Goal: Information Seeking & Learning: Learn about a topic

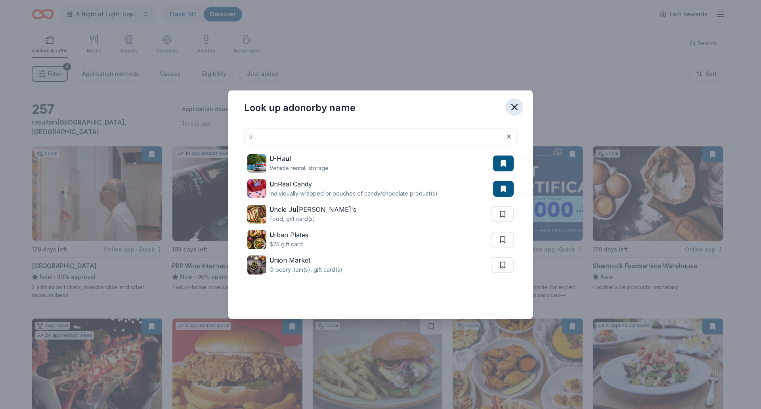
click at [513, 113] on button "button" at bounding box center [514, 106] width 17 height 17
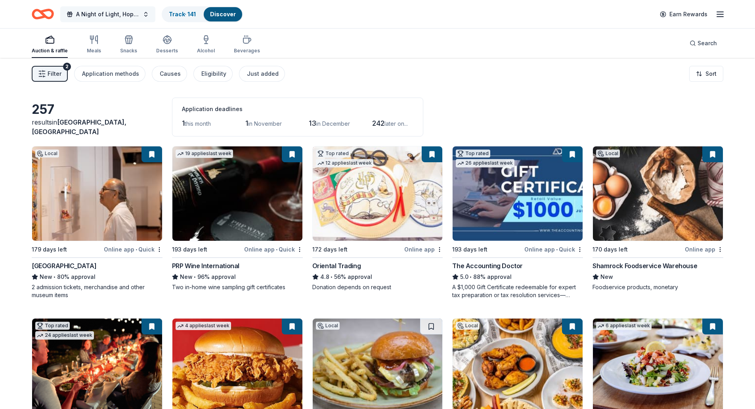
click at [132, 8] on button "A Night of Light, Hope, and Legacy Gala 2026" at bounding box center [107, 14] width 95 height 16
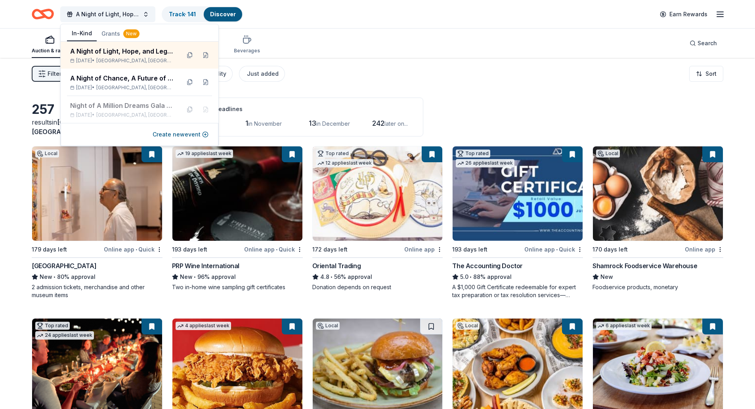
click at [50, 13] on div "A Night of Light, Hope, and Legacy Gala 2026 Track · 141 Discover" at bounding box center [137, 14] width 211 height 19
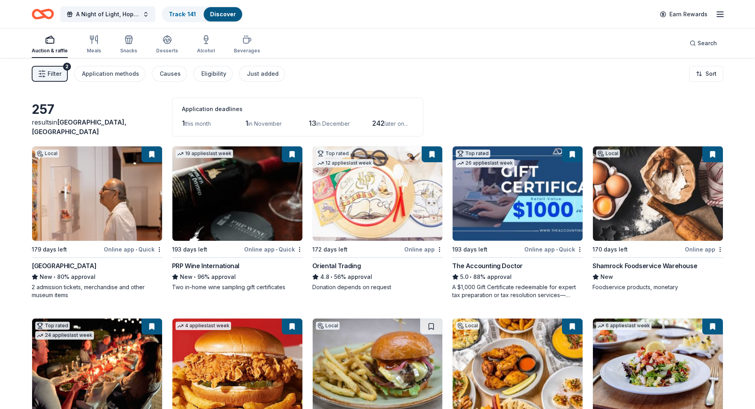
click at [50, 13] on icon "Home" at bounding box center [43, 14] width 22 height 19
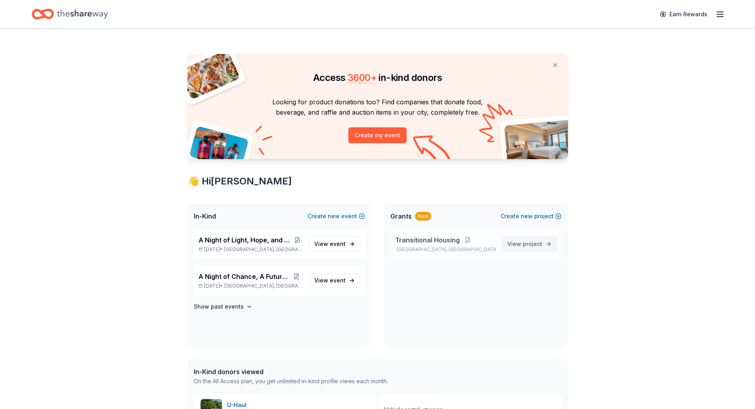
click at [522, 242] on span "View project" at bounding box center [524, 244] width 35 height 10
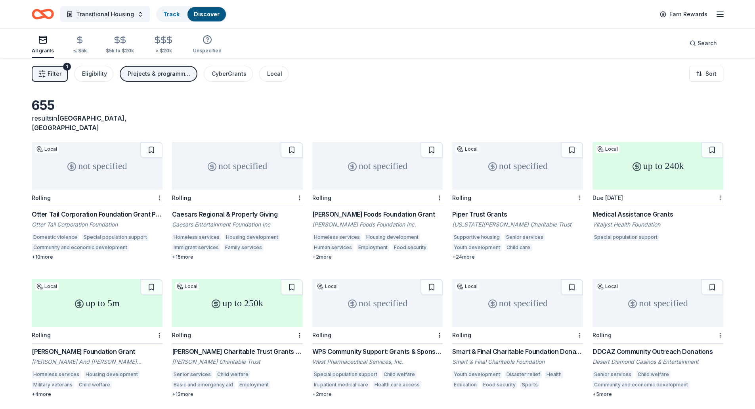
click at [56, 73] on span "Filter" at bounding box center [55, 74] width 14 height 10
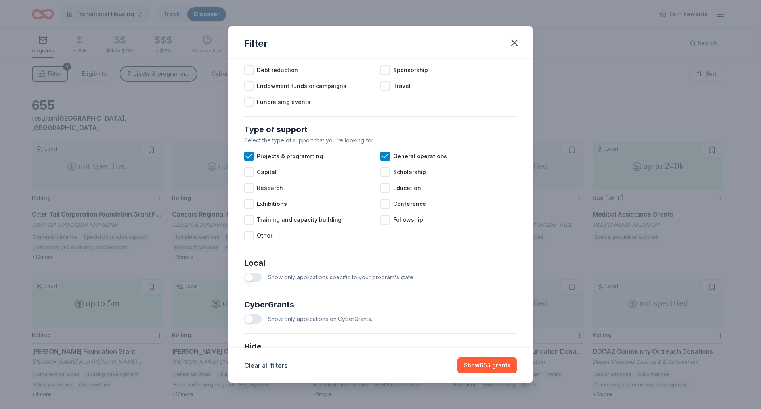
scroll to position [317, 0]
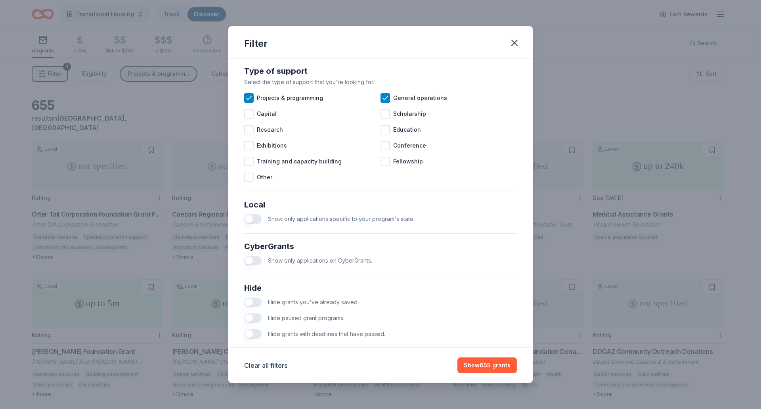
click at [251, 224] on button "button" at bounding box center [252, 219] width 17 height 10
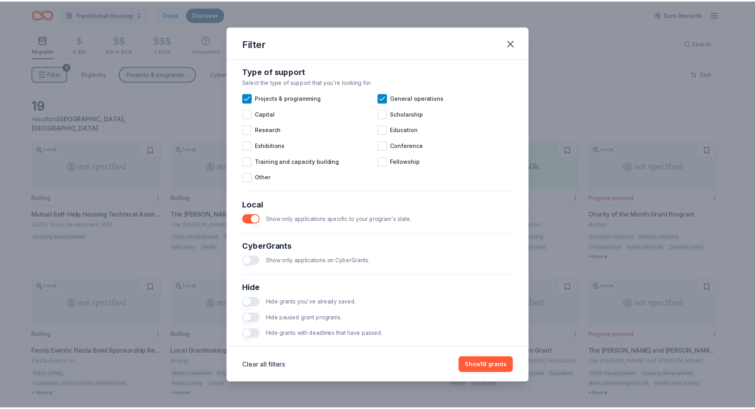
scroll to position [339, 0]
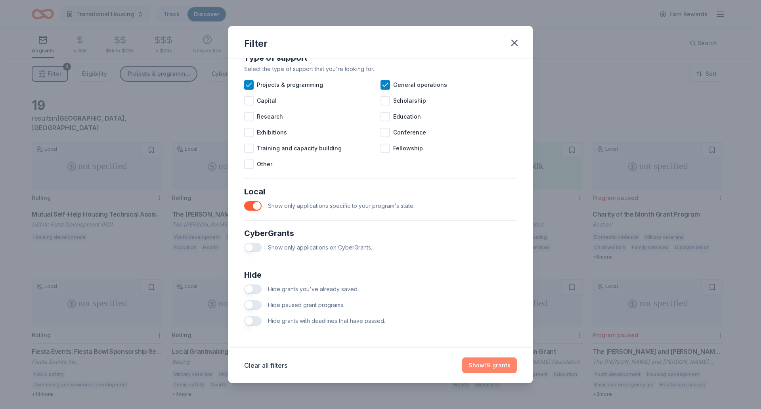
click at [488, 362] on button "Show 19 grants" at bounding box center [489, 365] width 55 height 16
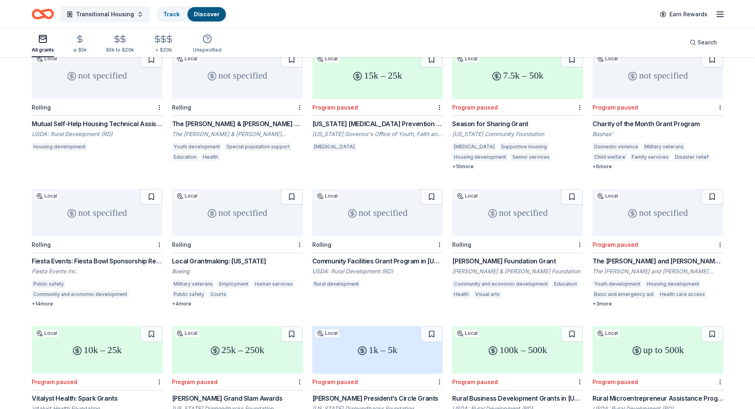
scroll to position [54, 0]
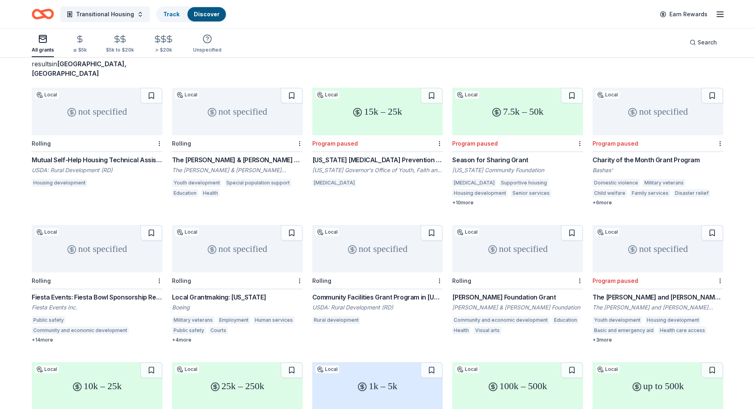
click at [113, 155] on div "Mutual Self-Help Housing Technical Assistance Grants in Arizona" at bounding box center [97, 160] width 131 height 10
click at [216, 292] on div "Local Grantmaking: [US_STATE]" at bounding box center [237, 297] width 131 height 10
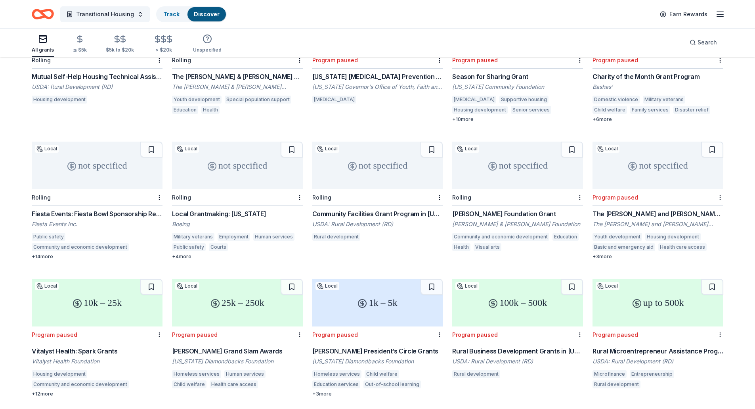
scroll to position [134, 0]
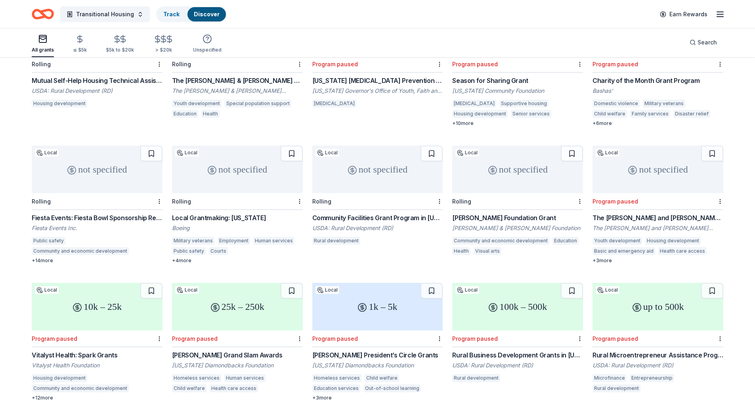
click at [128, 213] on div "Fiesta Events: Fiesta Bowl Sponsorship Requests" at bounding box center [97, 218] width 131 height 10
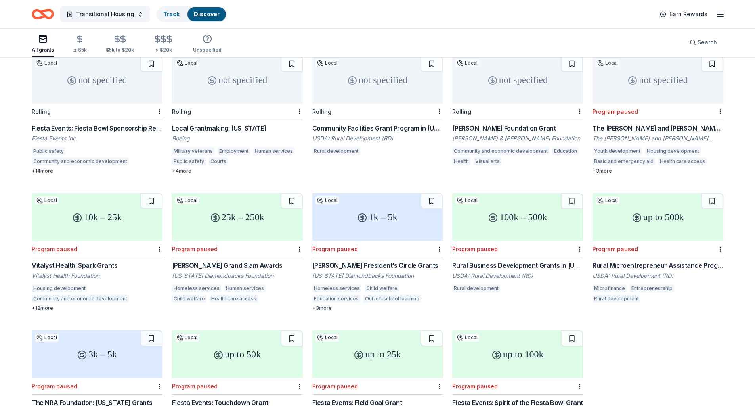
scroll to position [173, 0]
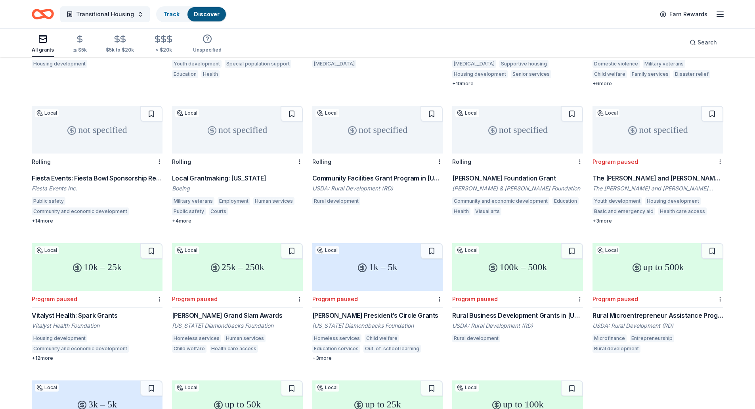
click at [497, 173] on div "Neely Foundation Grant" at bounding box center [517, 178] width 131 height 10
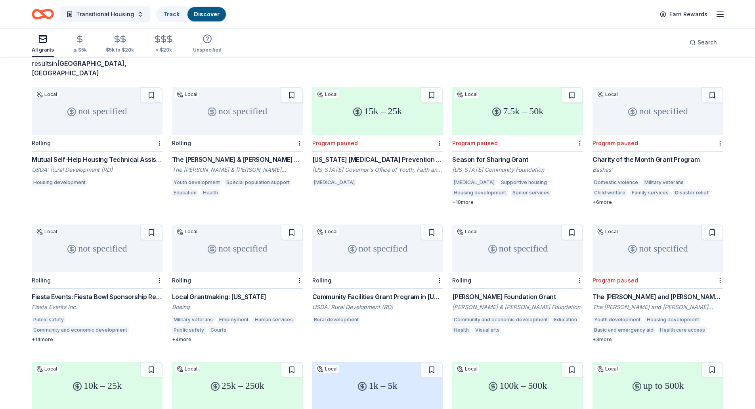
scroll to position [54, 0]
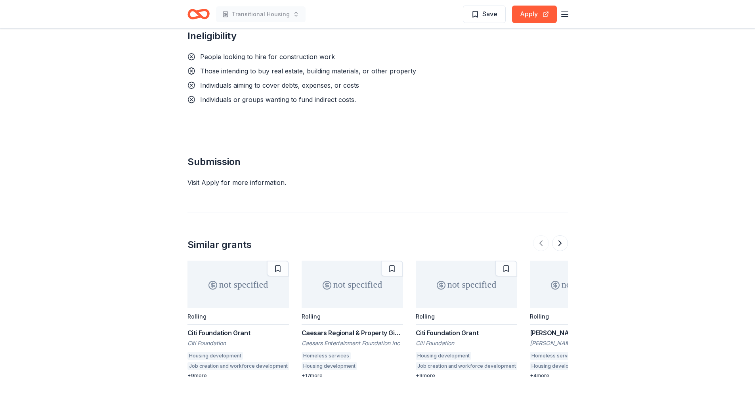
scroll to position [674, 0]
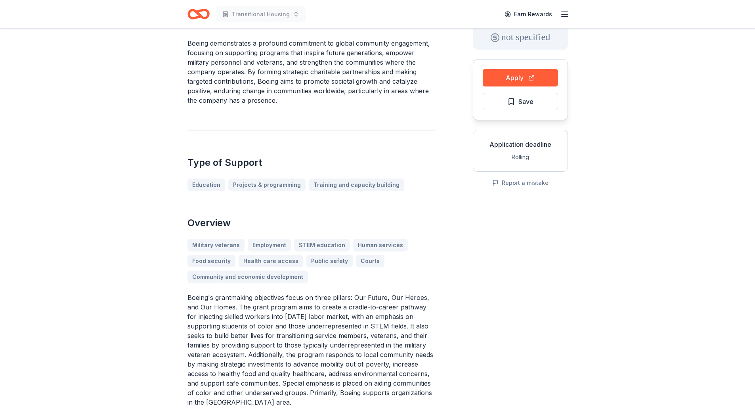
scroll to position [159, 0]
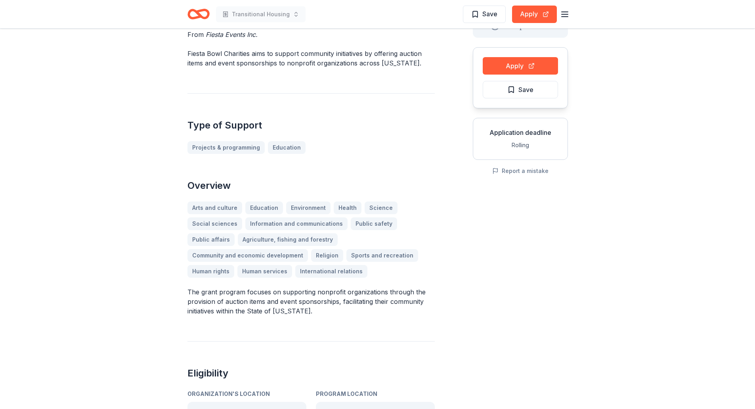
scroll to position [119, 0]
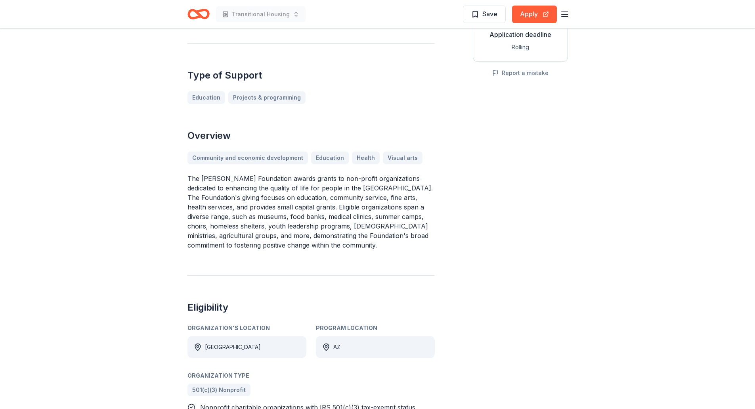
scroll to position [238, 0]
